Goal: Transaction & Acquisition: Purchase product/service

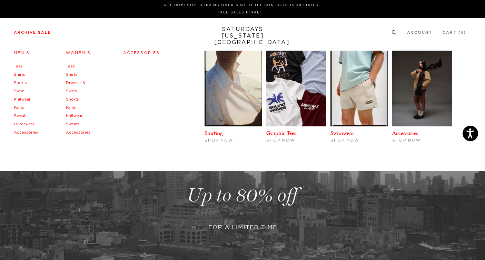
click at [20, 53] on link "Men's" at bounding box center [22, 53] width 16 height 4
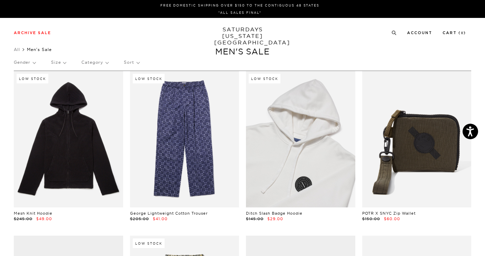
click at [331, 175] on link at bounding box center [300, 139] width 109 height 137
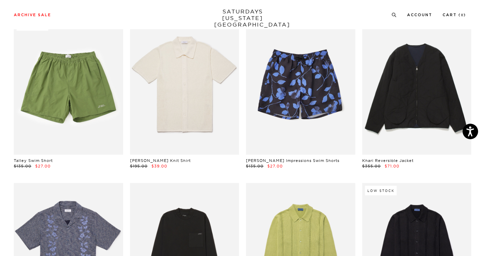
scroll to position [1373, 0]
